Goal: Transaction & Acquisition: Purchase product/service

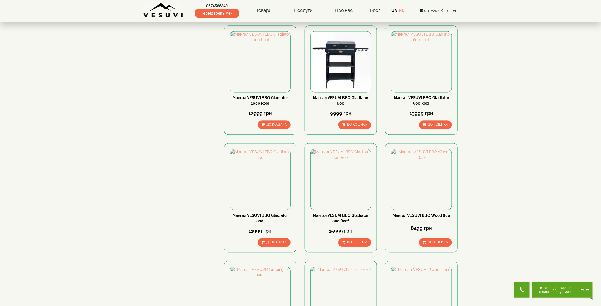
scroll to position [634, 0]
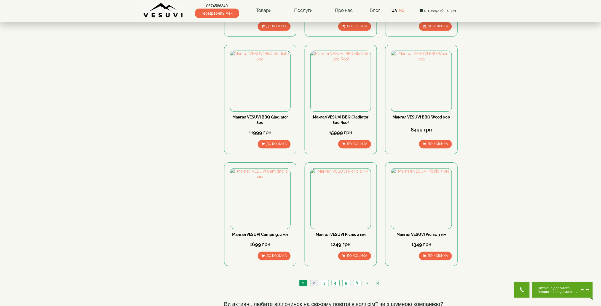
click at [317, 280] on link "2" at bounding box center [314, 283] width 8 height 6
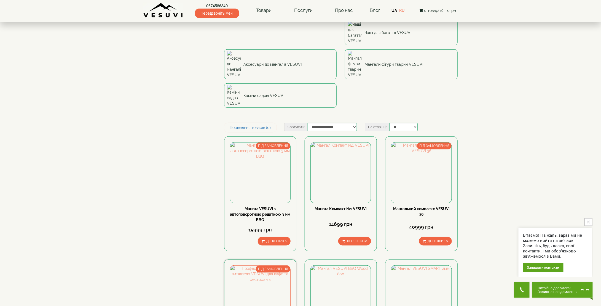
scroll to position [193, 0]
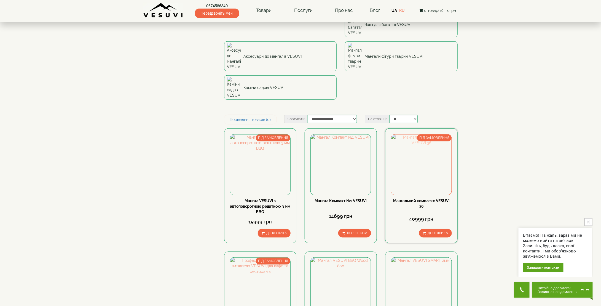
click at [428, 134] on img at bounding box center [421, 164] width 60 height 60
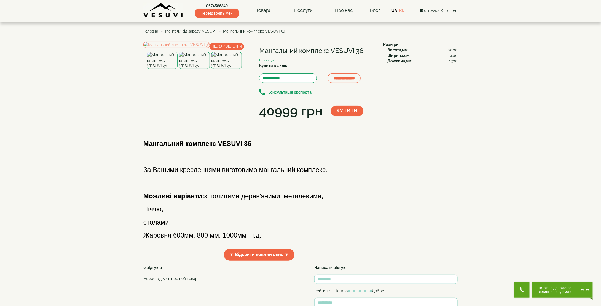
click at [200, 69] on img at bounding box center [194, 60] width 31 height 17
click at [228, 69] on img at bounding box center [226, 60] width 31 height 17
click at [194, 69] on img at bounding box center [194, 60] width 31 height 17
click at [164, 69] on img at bounding box center [162, 60] width 31 height 17
click at [188, 69] on img at bounding box center [194, 60] width 31 height 17
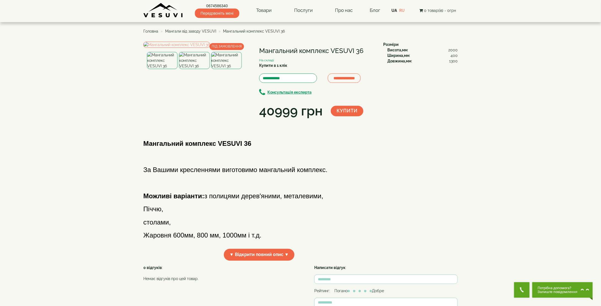
click at [218, 69] on img at bounding box center [226, 60] width 31 height 17
drag, startPoint x: 200, startPoint y: 166, endPoint x: 161, endPoint y: 167, distance: 39.2
click at [199, 69] on img at bounding box center [194, 60] width 31 height 17
click at [159, 69] on img at bounding box center [162, 60] width 31 height 17
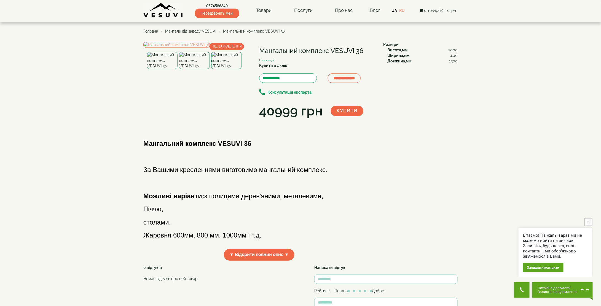
click at [200, 69] on img at bounding box center [194, 60] width 31 height 17
click at [216, 69] on img at bounding box center [226, 60] width 31 height 17
drag, startPoint x: 159, startPoint y: 163, endPoint x: 154, endPoint y: 162, distance: 5.5
click at [159, 69] on img at bounding box center [162, 60] width 31 height 17
click at [196, 31] on span "Мангали від заводу VESUVI" at bounding box center [190, 31] width 51 height 4
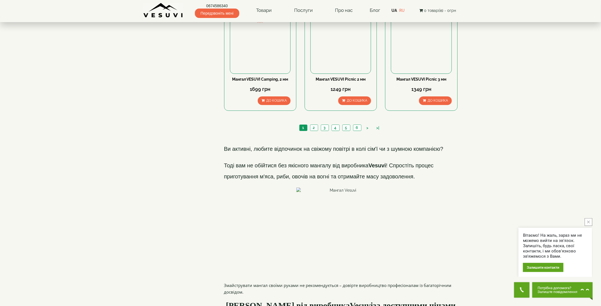
scroll to position [689, 0]
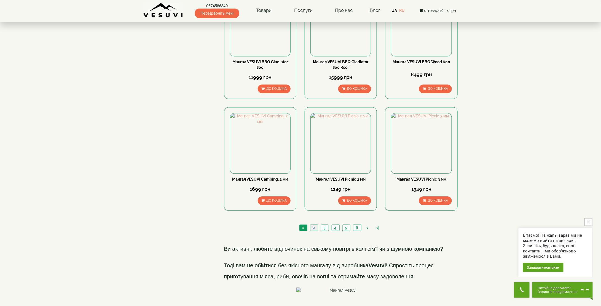
click at [314, 224] on link "2" at bounding box center [314, 227] width 8 height 6
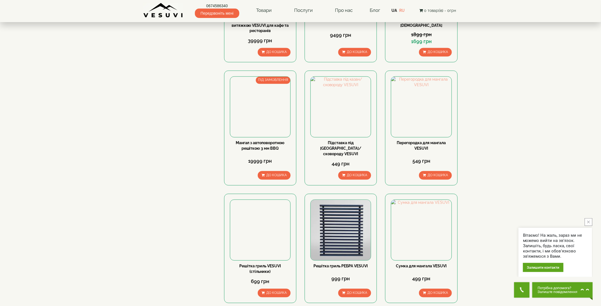
scroll to position [623, 0]
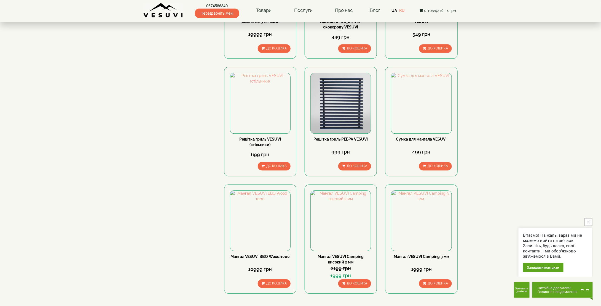
click at [333, 305] on link "3" at bounding box center [335, 310] width 8 height 6
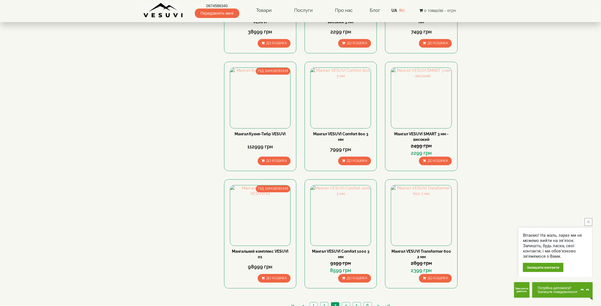
scroll to position [612, 0]
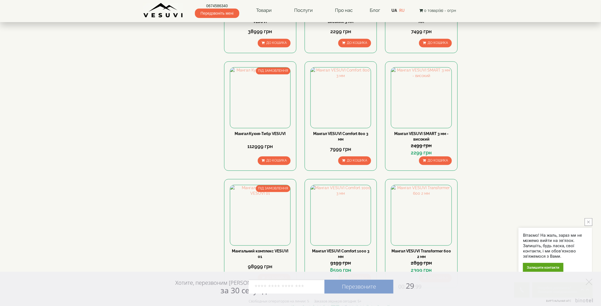
click at [348, 302] on link "4" at bounding box center [346, 305] width 8 height 6
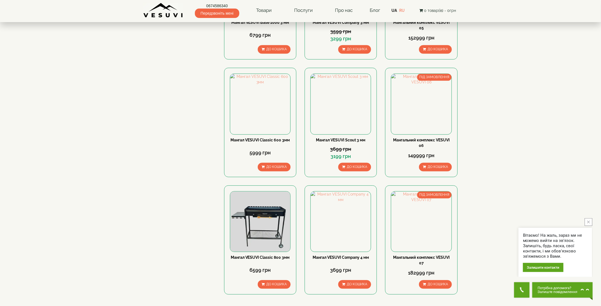
scroll to position [607, 0]
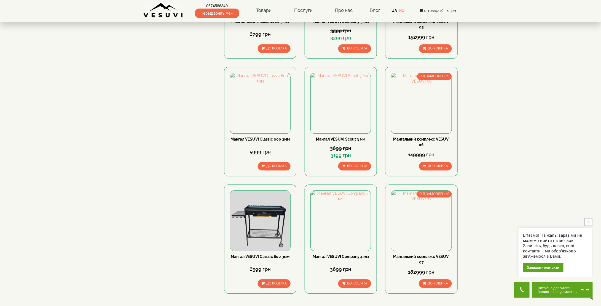
click at [355, 305] on link "5" at bounding box center [357, 310] width 8 height 6
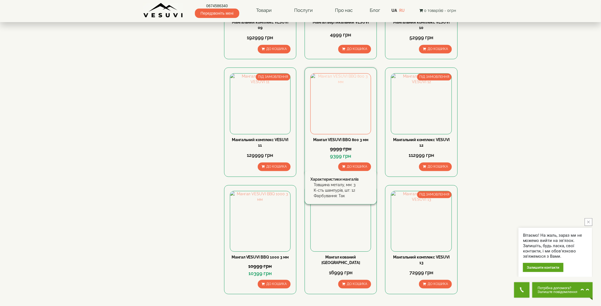
scroll to position [607, 0]
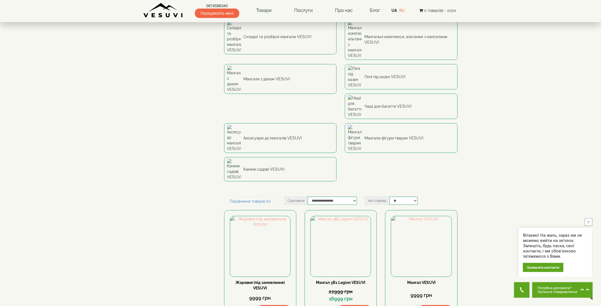
scroll to position [110, 0]
